Goal: Use online tool/utility: Utilize a website feature to perform a specific function

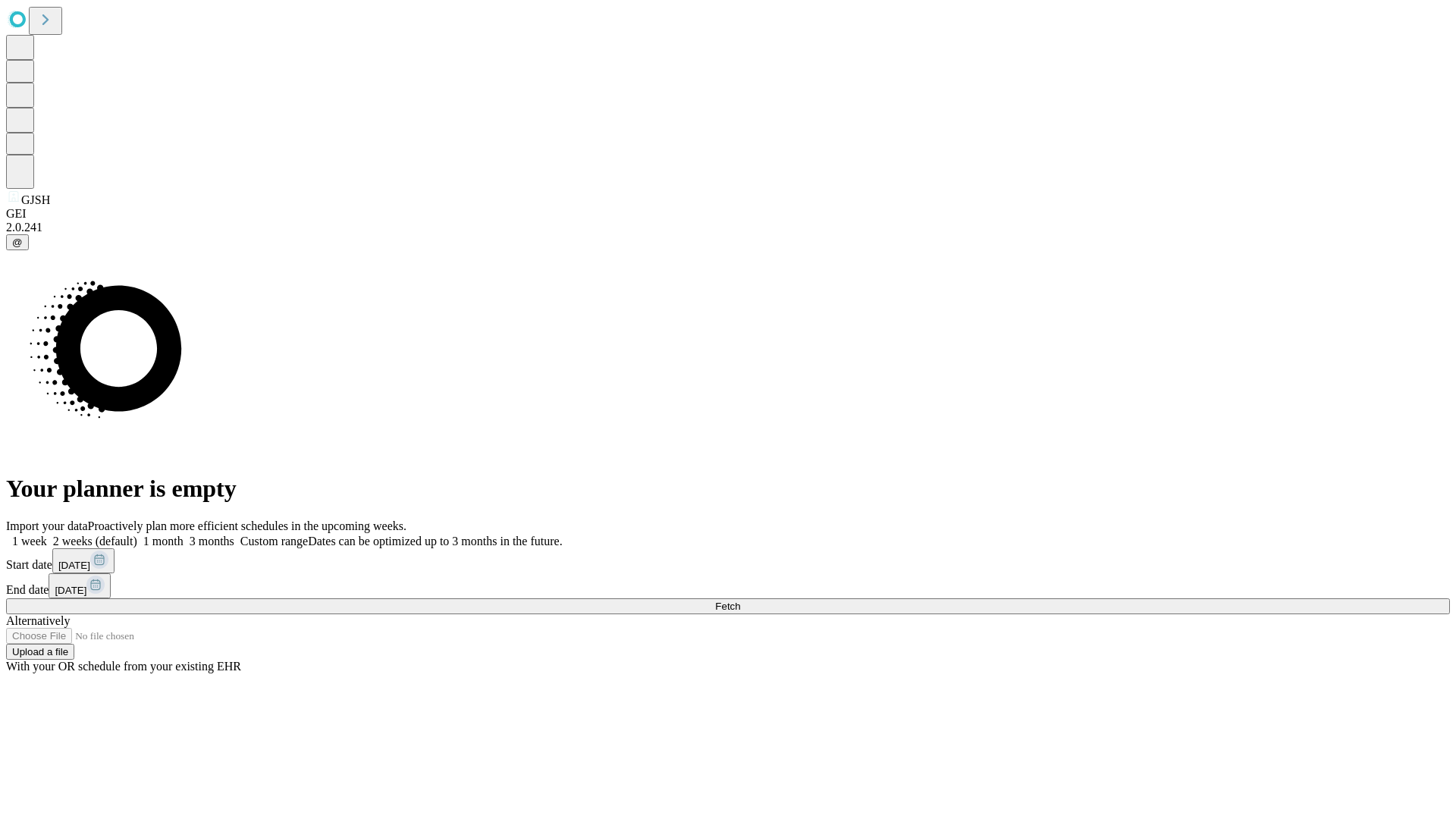
click at [740, 601] on span "Fetch" at bounding box center [728, 606] width 25 height 12
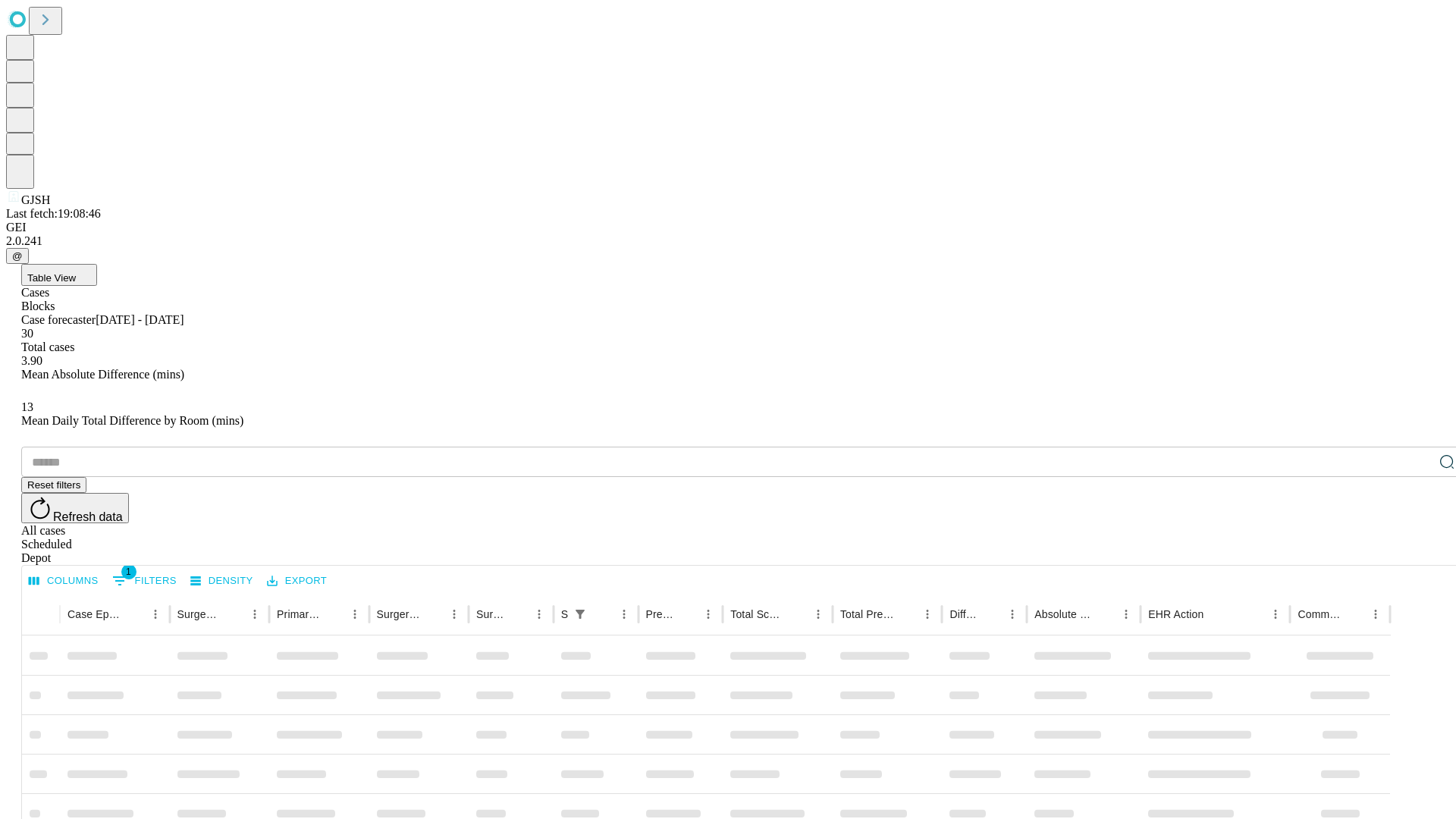
click at [76, 272] on span "Table View" at bounding box center [52, 278] width 49 height 12
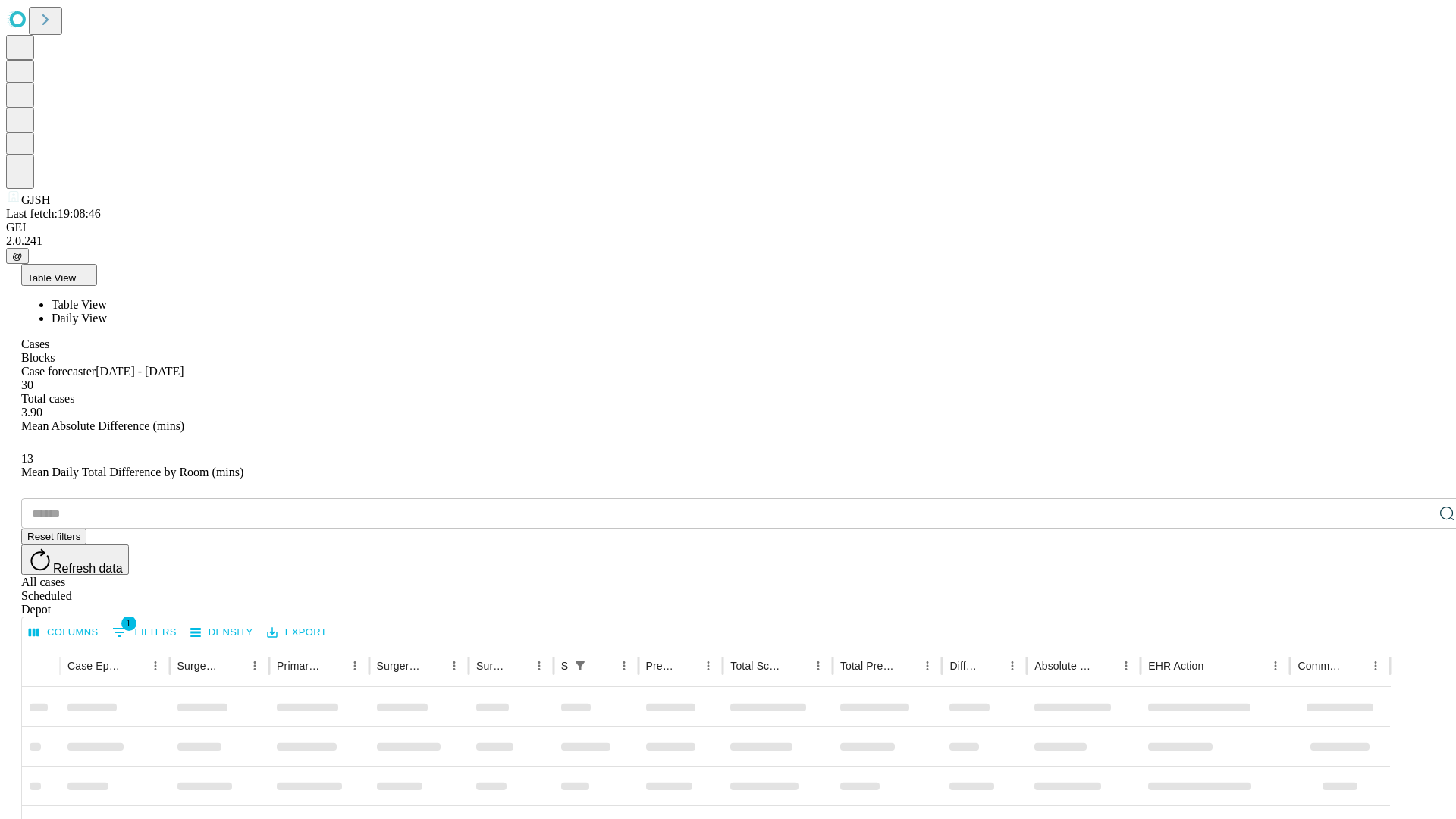
click at [107, 311] on span "Daily View" at bounding box center [79, 318] width 56 height 13
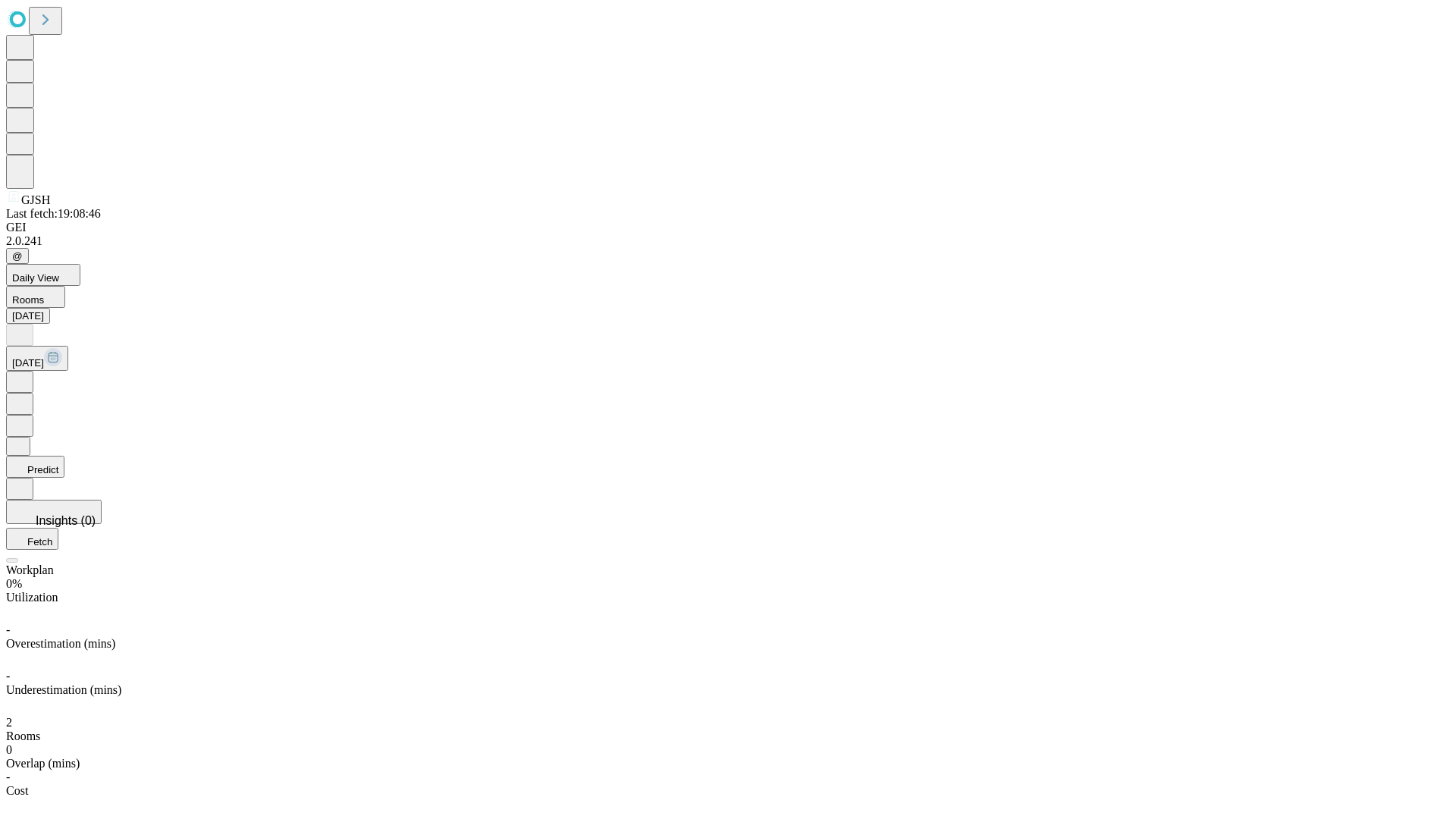
click at [64, 455] on button "Predict" at bounding box center [35, 466] width 59 height 22
